Goal: Information Seeking & Learning: Learn about a topic

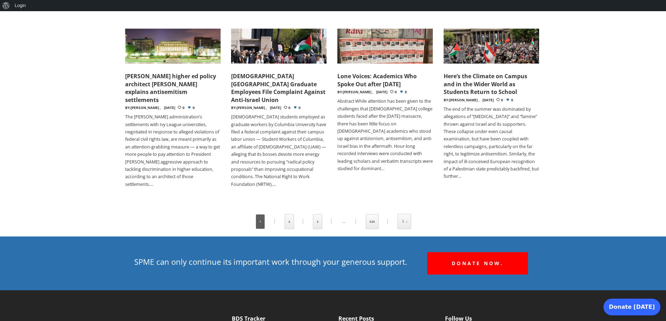
scroll to position [420, 0]
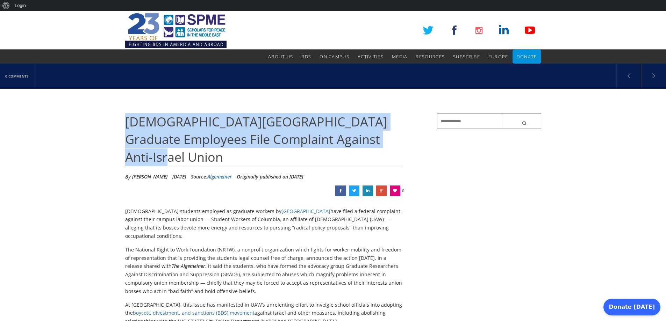
drag, startPoint x: 127, startPoint y: 121, endPoint x: 165, endPoint y: 152, distance: 49.0
click at [165, 152] on h1 "[DEMOGRAPHIC_DATA][GEOGRAPHIC_DATA] Graduate Employees File Complaint Against A…" at bounding box center [263, 139] width 277 height 53
copy span "[DEMOGRAPHIC_DATA][GEOGRAPHIC_DATA] Graduate Employees File Complaint Against A…"
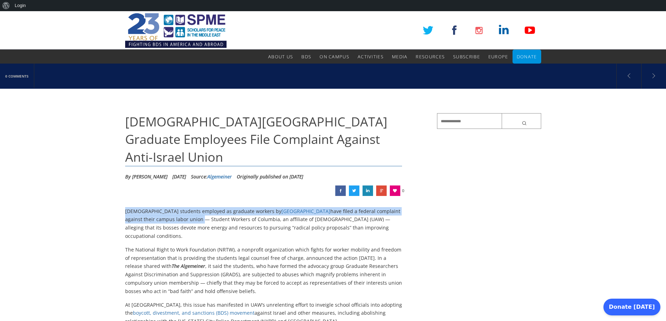
drag, startPoint x: 125, startPoint y: 212, endPoint x: 169, endPoint y: 220, distance: 45.1
click at [169, 220] on p "[DEMOGRAPHIC_DATA] students employed as graduate workers by Columbia University…" at bounding box center [263, 223] width 277 height 33
click at [154, 220] on p "[DEMOGRAPHIC_DATA] students employed as graduate workers by Columbia University…" at bounding box center [263, 223] width 277 height 33
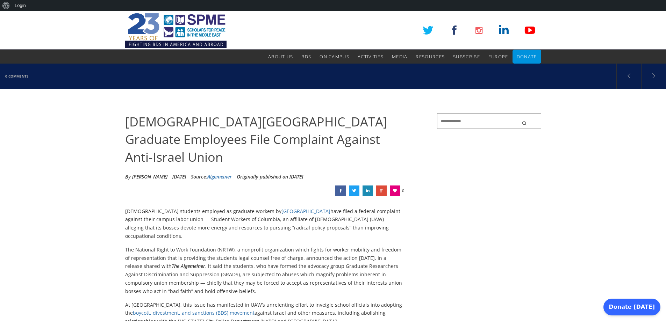
drag, startPoint x: 125, startPoint y: 213, endPoint x: 394, endPoint y: 229, distance: 269.5
click at [394, 229] on p "[DEMOGRAPHIC_DATA] students employed as graduate workers by Columbia University…" at bounding box center [263, 223] width 277 height 33
copy p "[DEMOGRAPHIC_DATA] students employed as graduate workers by Columbia University…"
